Goal: Navigation & Orientation: Find specific page/section

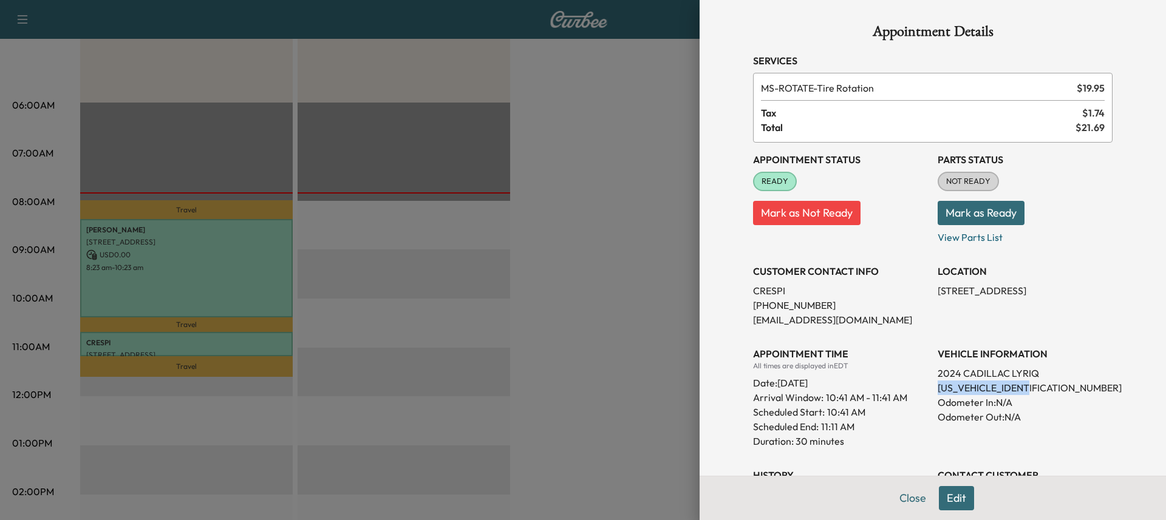
scroll to position [182, 0]
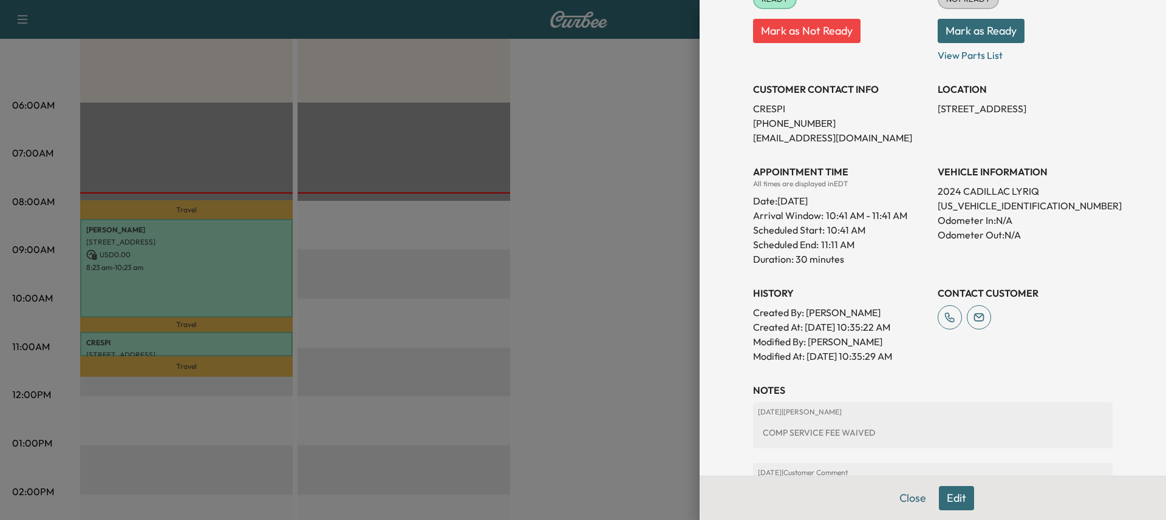
click at [964, 219] on p "Odometer In: N/A" at bounding box center [1025, 220] width 175 height 15
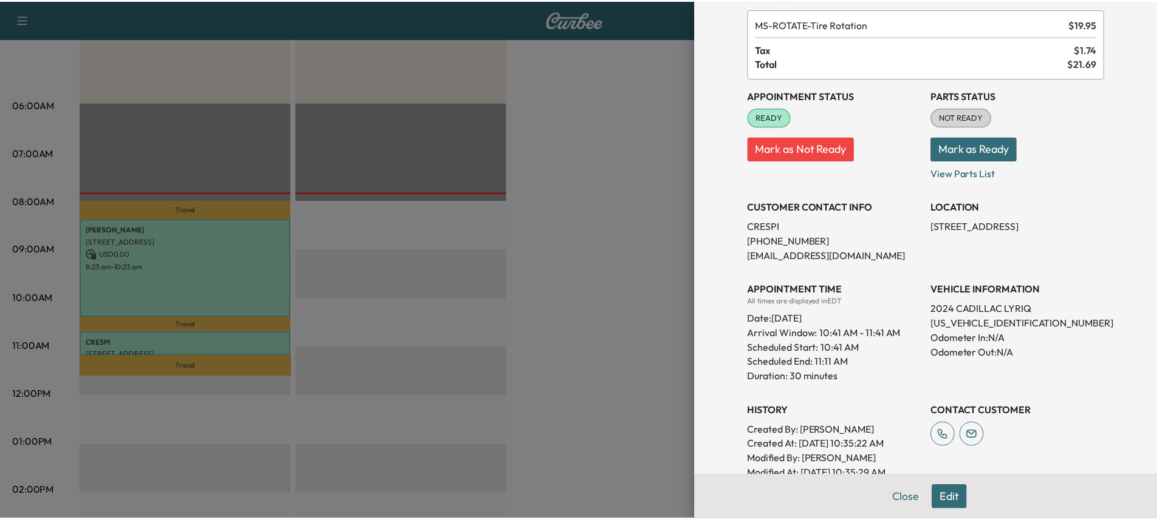
scroll to position [0, 0]
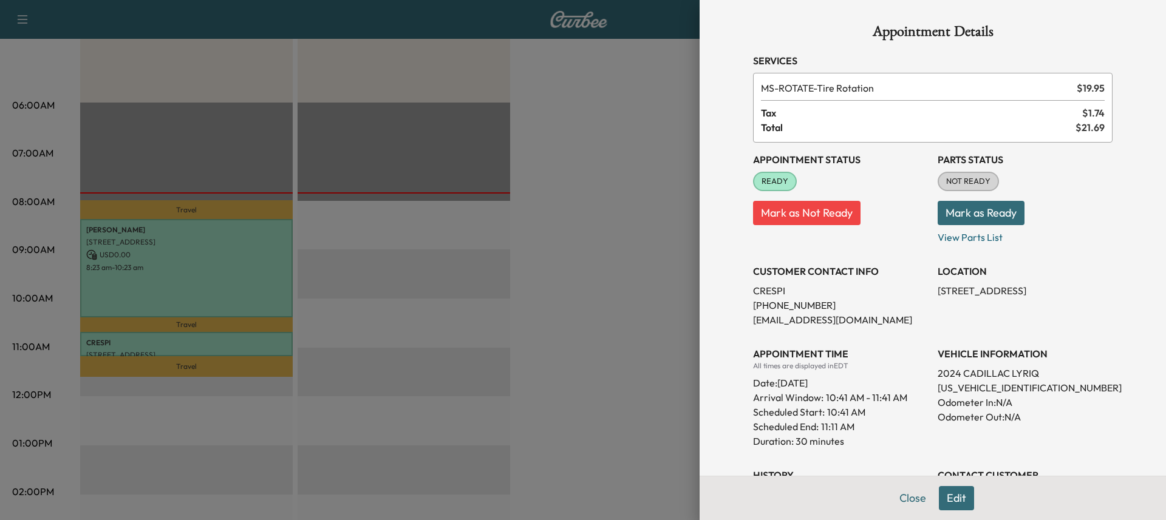
click at [817, 58] on h3 "Services" at bounding box center [933, 60] width 360 height 15
click at [895, 499] on button "Close" at bounding box center [913, 498] width 43 height 24
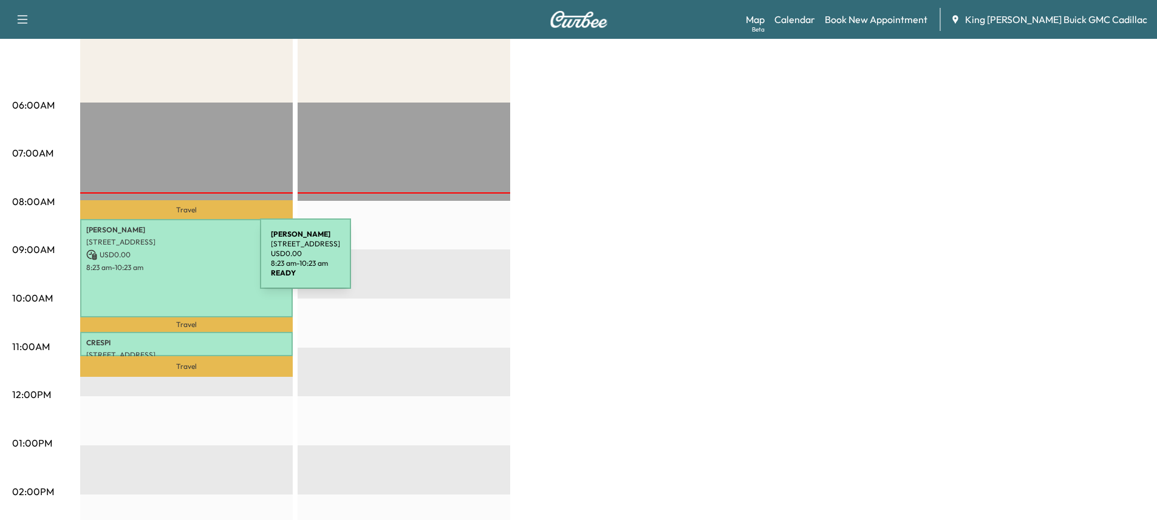
click at [169, 263] on p "8:23 am - 10:23 am" at bounding box center [186, 268] width 200 height 10
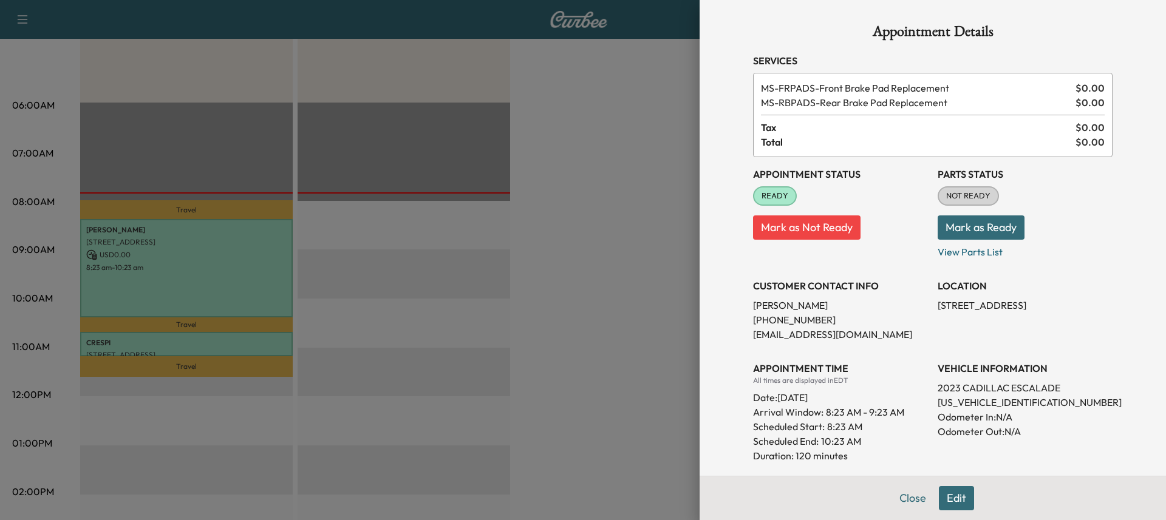
click at [1144, 53] on div "Appointment Details Services MS-FRPADS - Front Brake Pad Replacement $ 0.00 MS-…" at bounding box center [933, 260] width 466 height 520
click at [911, 504] on button "Close" at bounding box center [913, 498] width 43 height 24
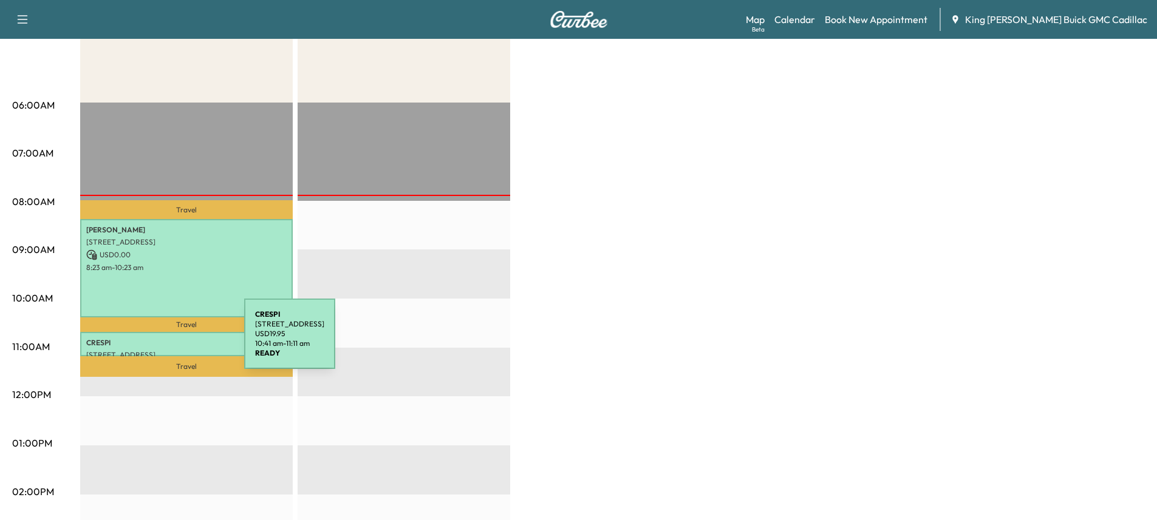
click at [153, 341] on p "CRESPI" at bounding box center [186, 343] width 200 height 10
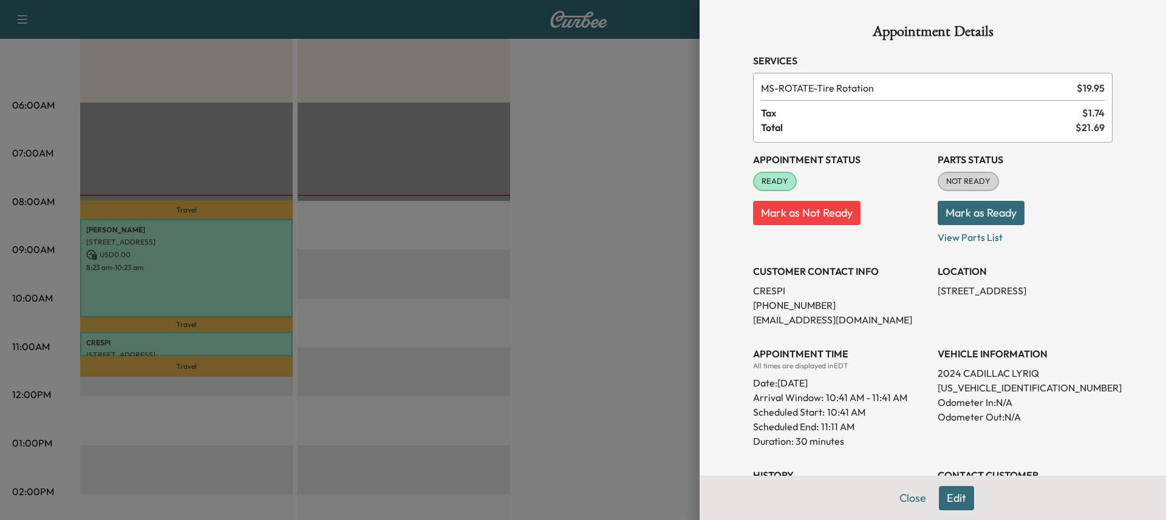
click at [865, 206] on p "Mark as Not Ready" at bounding box center [840, 208] width 175 height 34
click at [972, 388] on p "[US_VEHICLE_IDENTIFICATION_NUMBER]" at bounding box center [1025, 388] width 175 height 15
copy p "[US_VEHICLE_IDENTIFICATION_NUMBER]"
click at [1143, 19] on div "Appointment Details Services MS-ROTATE - Tire Rotation $ 19.95 Tax $ 1.74 Total…" at bounding box center [933, 260] width 466 height 520
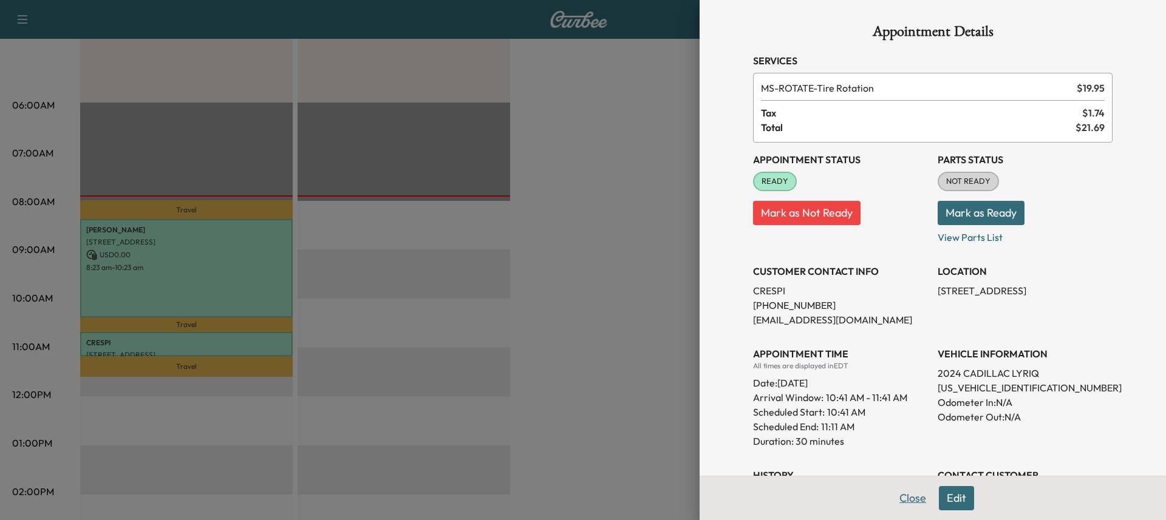
click at [898, 499] on button "Close" at bounding box center [913, 498] width 43 height 24
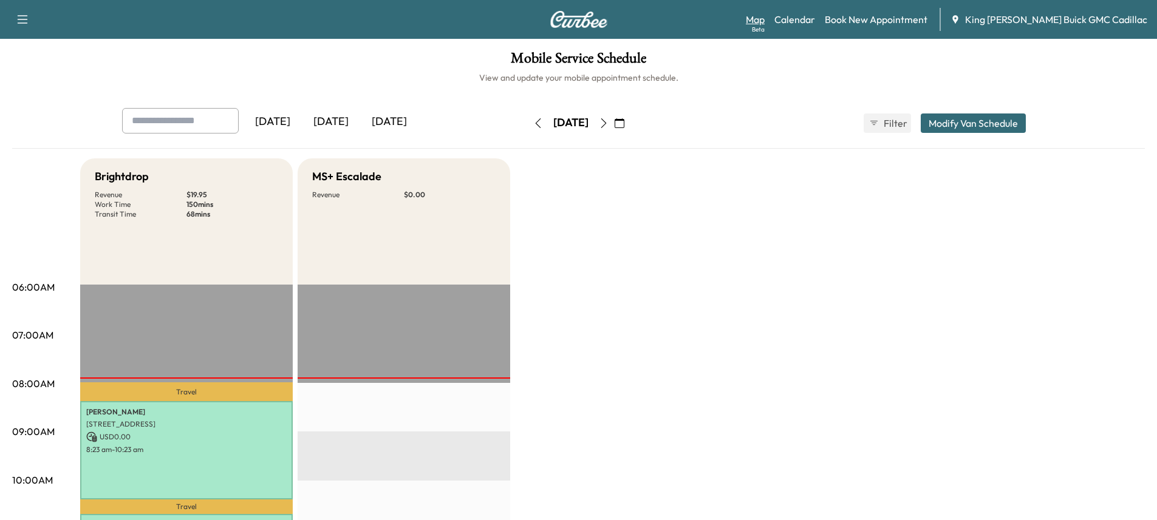
click at [765, 18] on link "Map Beta" at bounding box center [755, 19] width 19 height 15
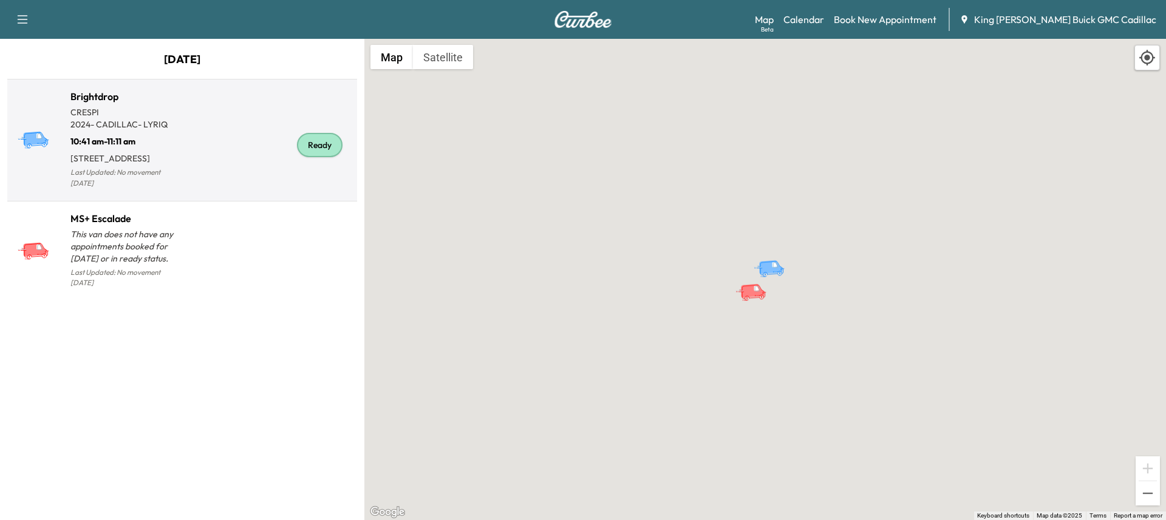
click at [154, 138] on p "10:41 am - 11:11 am" at bounding box center [126, 139] width 112 height 17
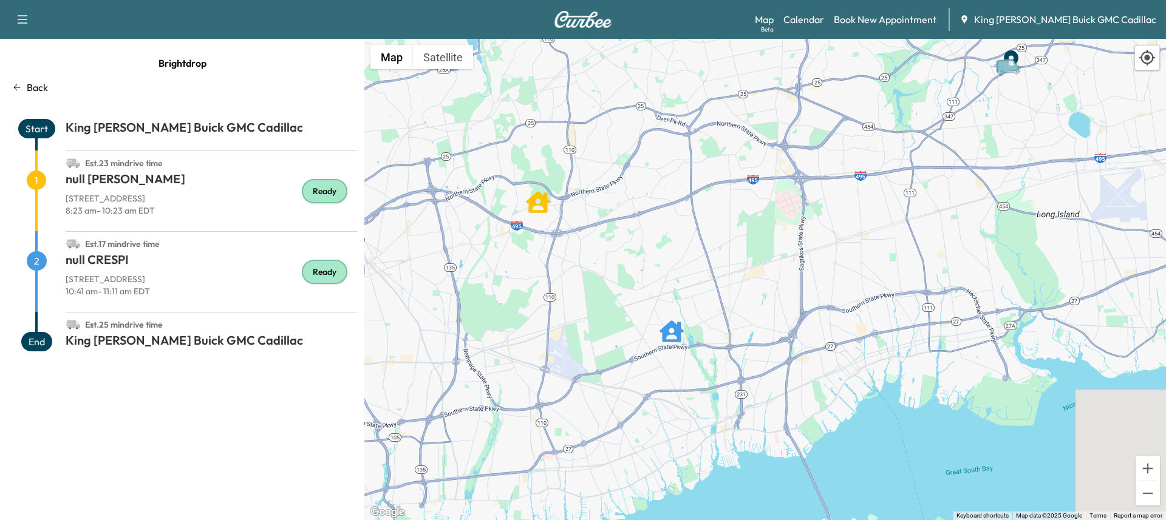
drag, startPoint x: 792, startPoint y: 298, endPoint x: 795, endPoint y: 221, distance: 77.2
click at [796, 220] on div "To activate drag with keyboard, press Alt + Enter. Once in keyboard drag state,…" at bounding box center [765, 280] width 802 height 482
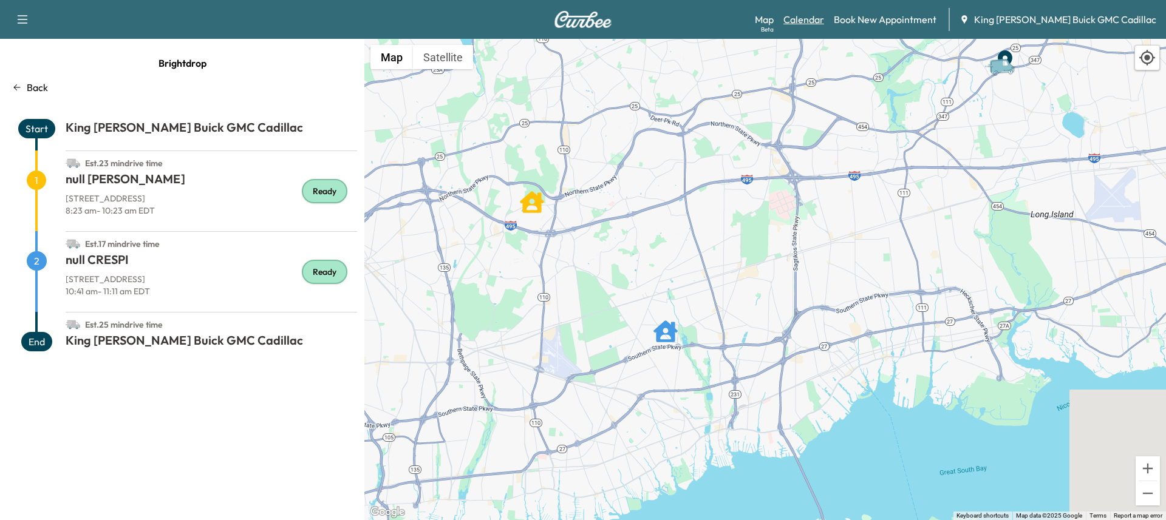
click at [824, 22] on link "Calendar" at bounding box center [803, 19] width 41 height 15
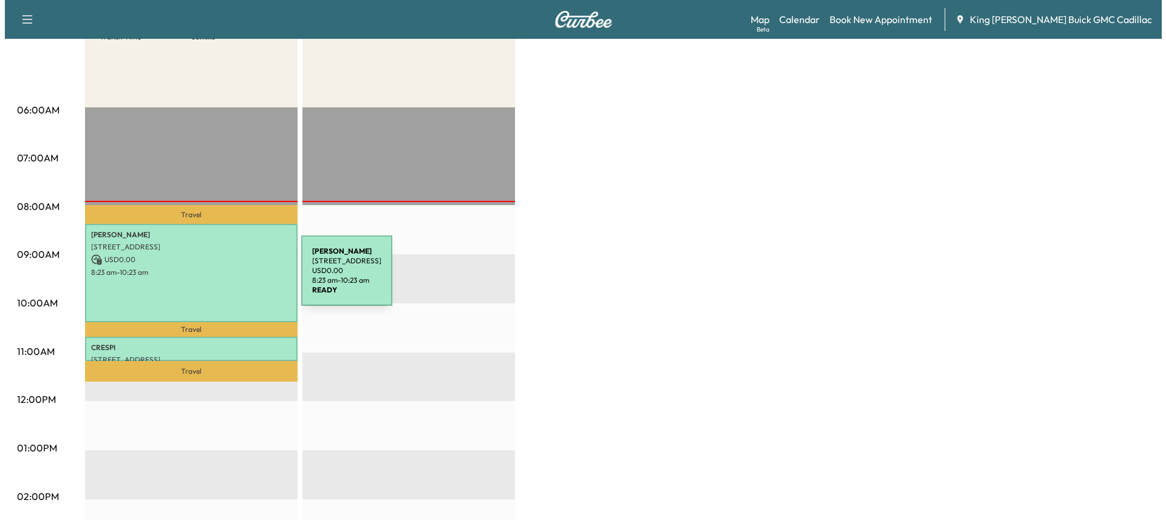
scroll to position [182, 0]
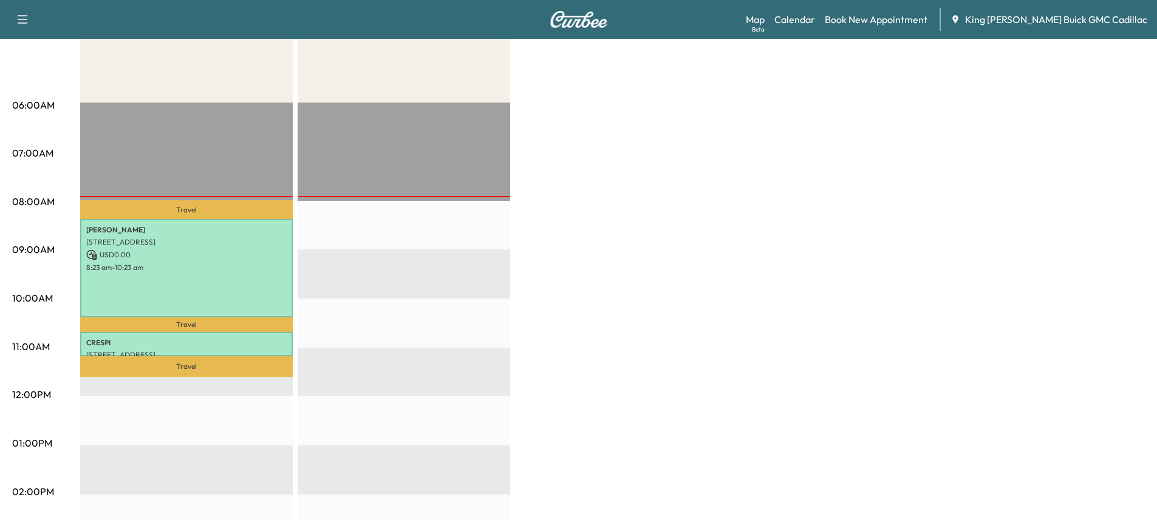
click at [187, 365] on p "Travel" at bounding box center [186, 366] width 213 height 21
click at [176, 338] on p "CRESPI" at bounding box center [186, 343] width 200 height 10
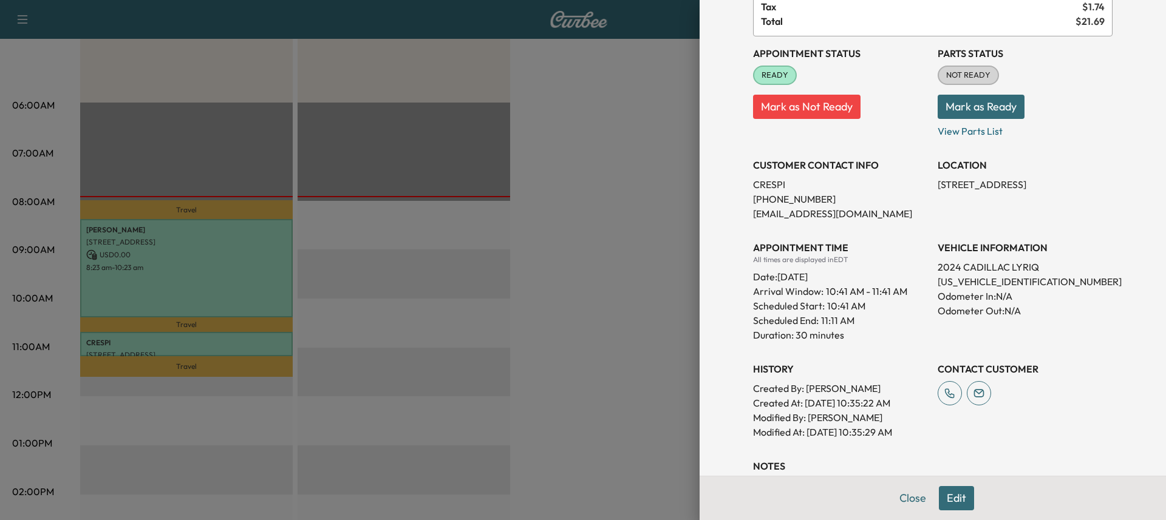
scroll to position [121, 0]
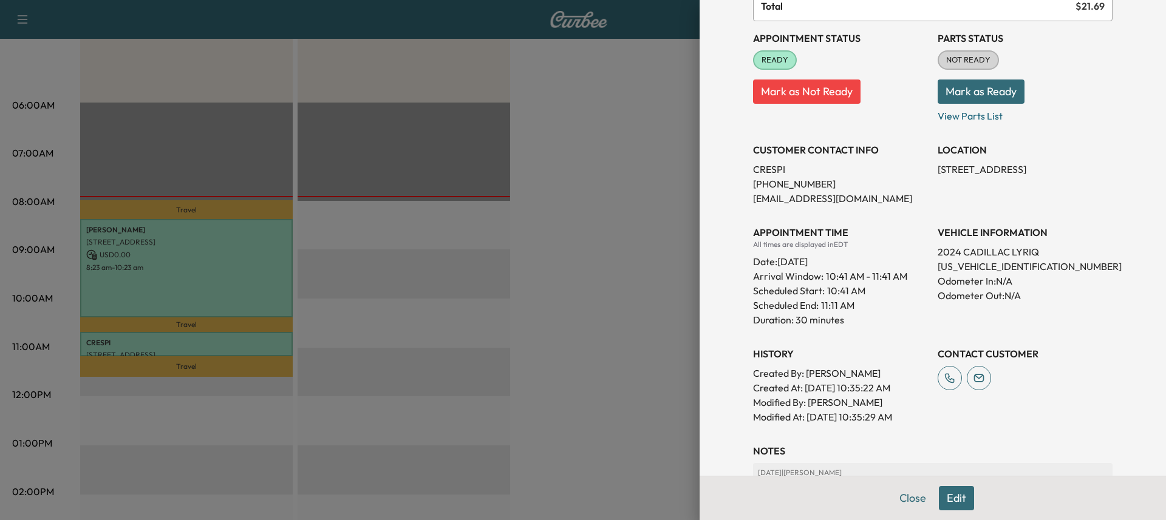
drag, startPoint x: 1085, startPoint y: 217, endPoint x: 1077, endPoint y: 213, distance: 8.8
click at [1081, 216] on div "Appointment Status READY Mark as Not Ready Parts Status NOT READY Mark as Ready…" at bounding box center [933, 222] width 360 height 403
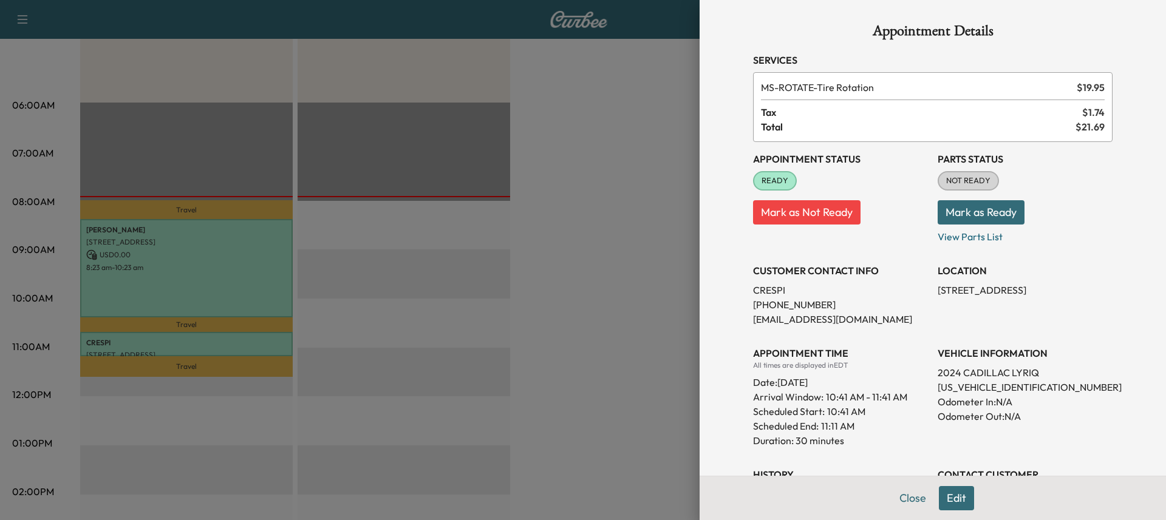
scroll to position [0, 0]
click at [820, 282] on div "CUSTOMER CONTACT INFO CRESPI [PHONE_NUMBER] [EMAIL_ADDRESS][DOMAIN_NAME]" at bounding box center [840, 290] width 175 height 73
click at [814, 272] on h3 "CUSTOMER CONTACT INFO" at bounding box center [840, 271] width 175 height 15
click at [812, 322] on p "[EMAIL_ADDRESS][DOMAIN_NAME]" at bounding box center [840, 320] width 175 height 15
drag, startPoint x: 822, startPoint y: 355, endPoint x: 828, endPoint y: 387, distance: 32.3
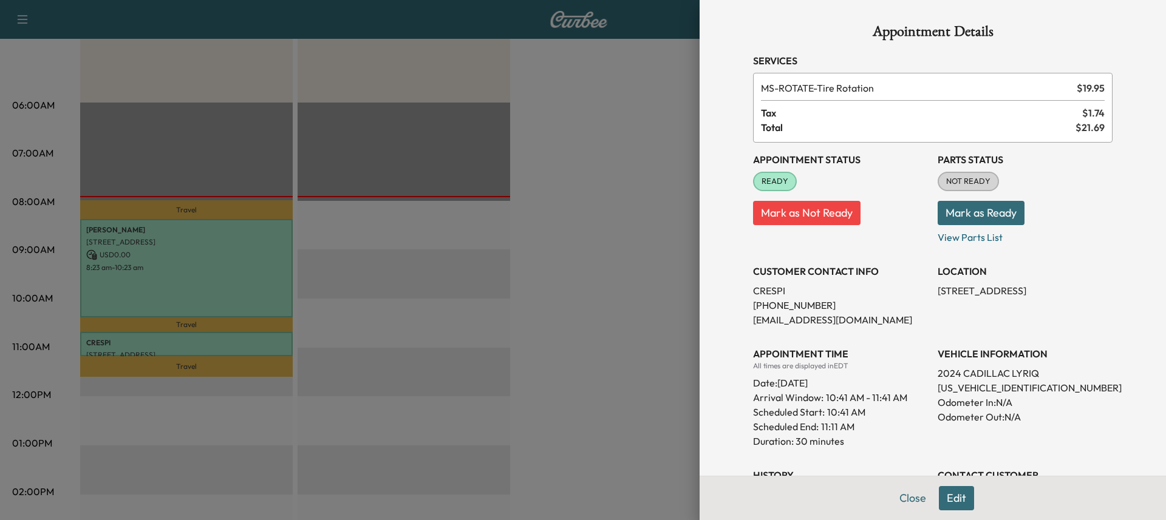
click at [822, 360] on h3 "APPOINTMENT TIME" at bounding box center [840, 354] width 175 height 15
drag, startPoint x: 830, startPoint y: 391, endPoint x: 837, endPoint y: 422, distance: 32.0
click at [830, 395] on span "10:41 AM - 11:41 AM" at bounding box center [866, 397] width 81 height 15
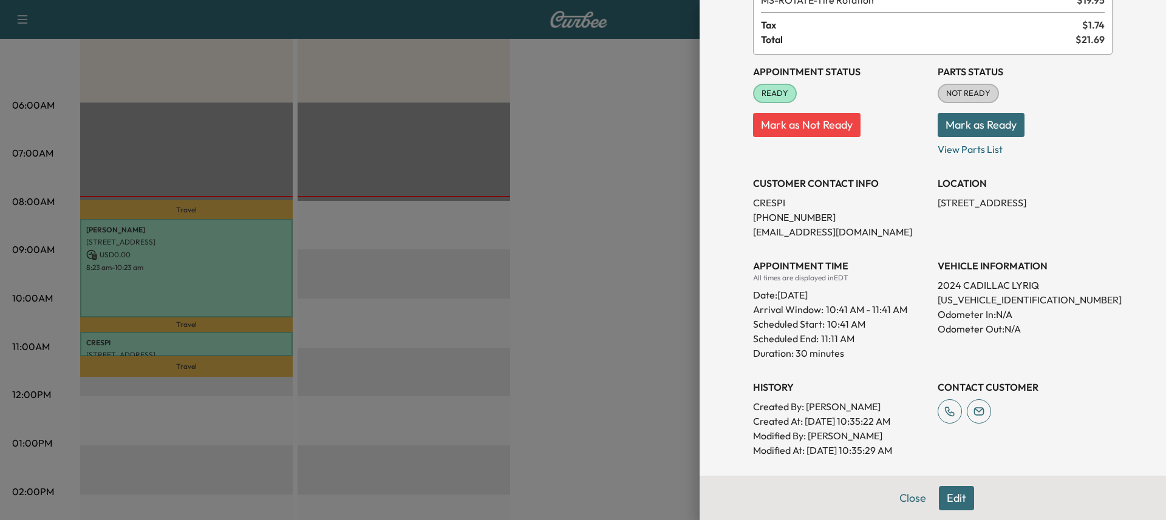
scroll to position [121, 0]
